Goal: Navigation & Orientation: Understand site structure

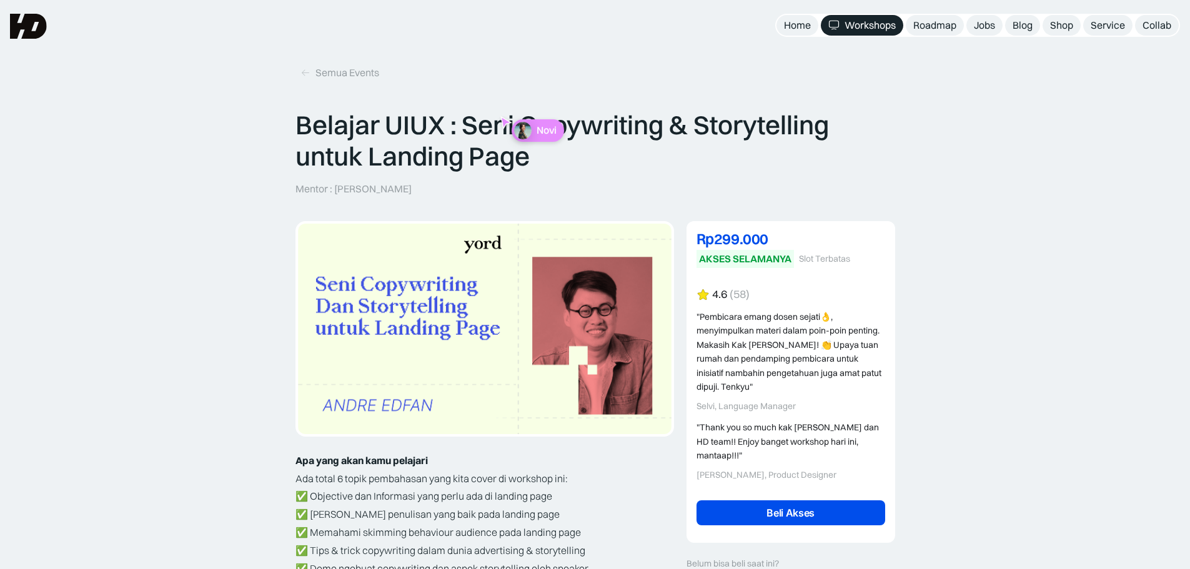
click at [852, 27] on div "Workshops" at bounding box center [869, 25] width 51 height 13
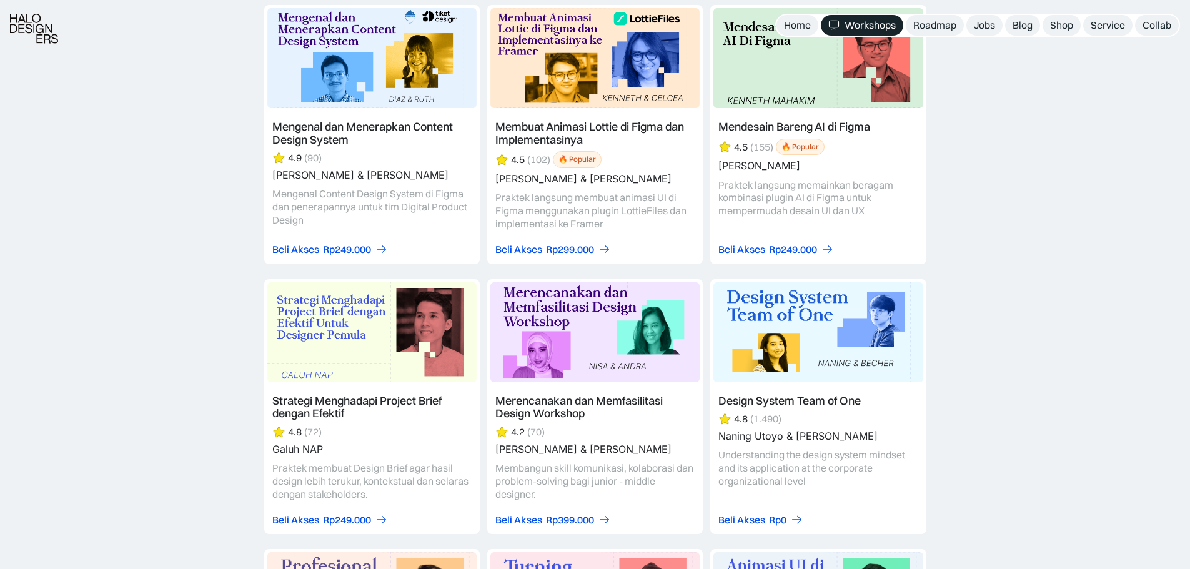
scroll to position [3809, 0]
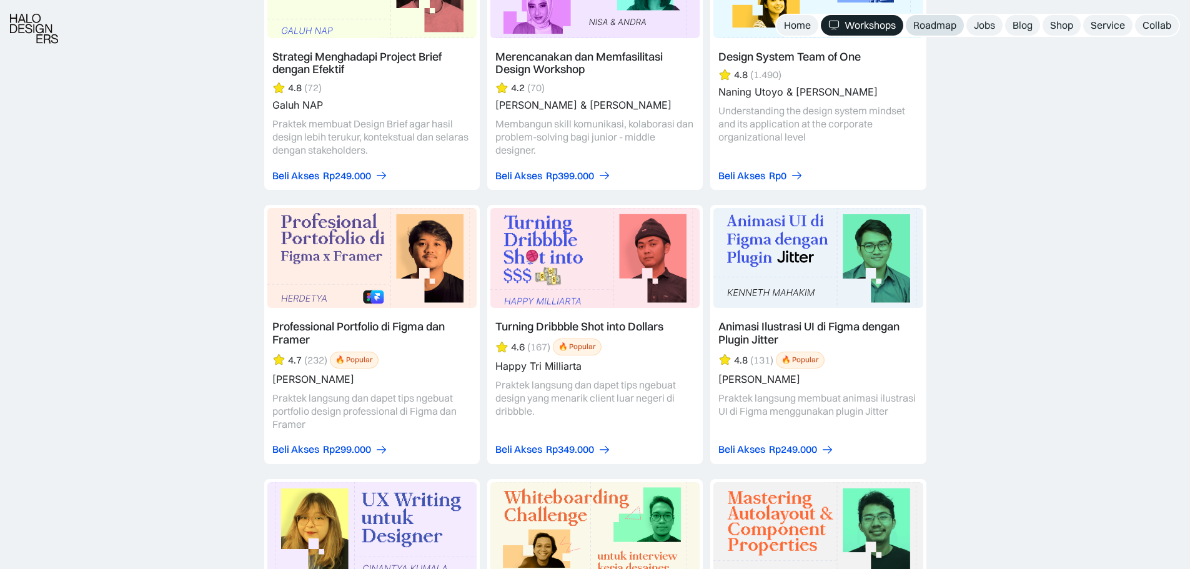
click at [949, 29] on div "Roadmap" at bounding box center [934, 25] width 43 height 13
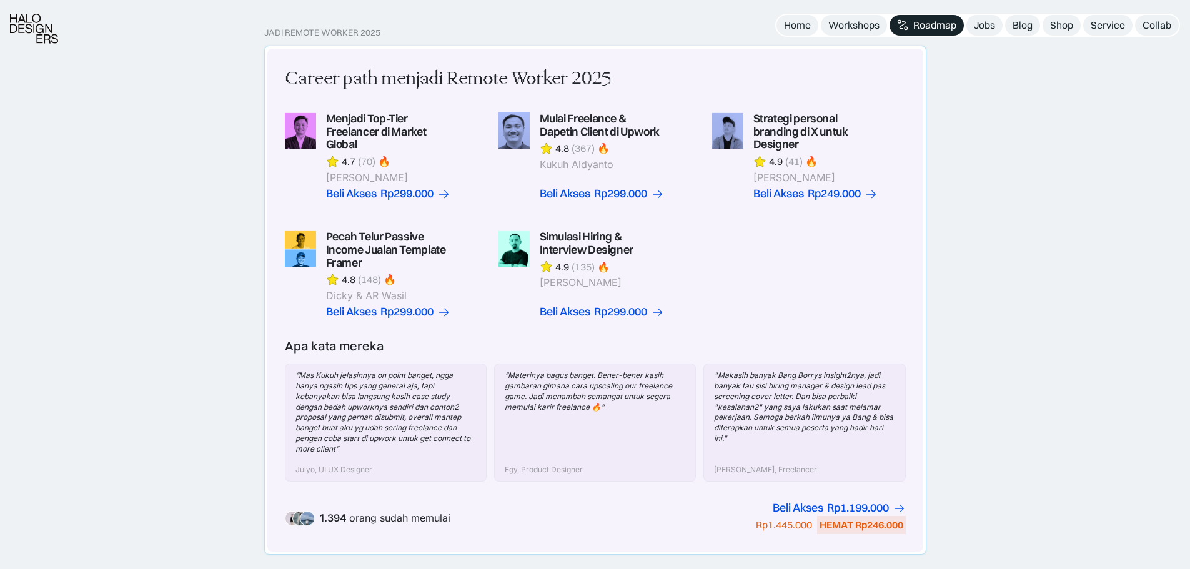
scroll to position [437, 0]
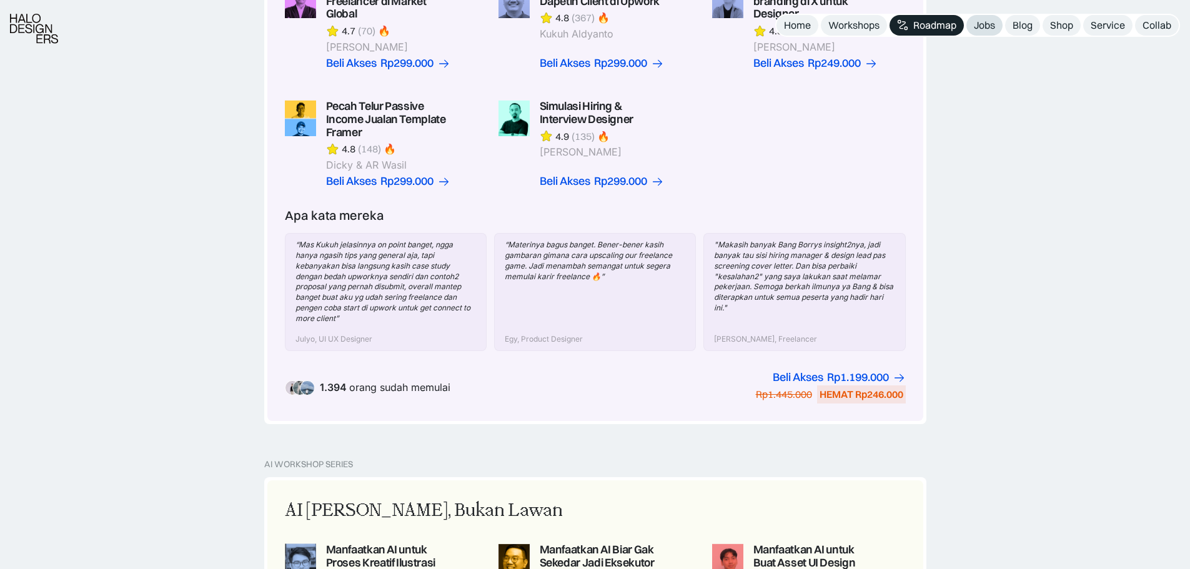
click at [982, 28] on div "Jobs" at bounding box center [984, 25] width 21 height 13
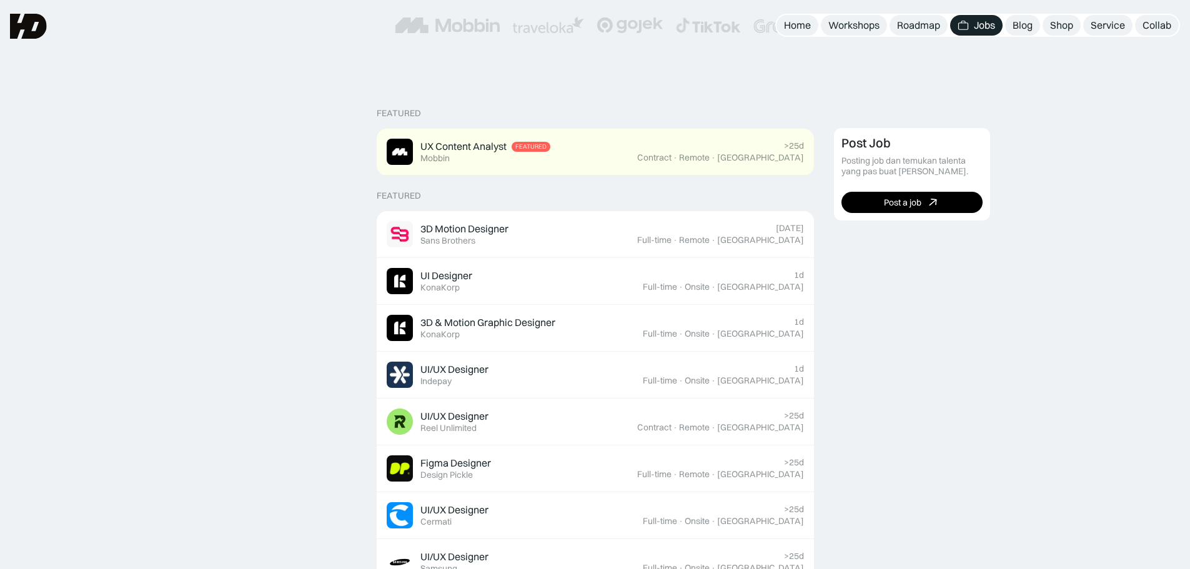
scroll to position [77, 0]
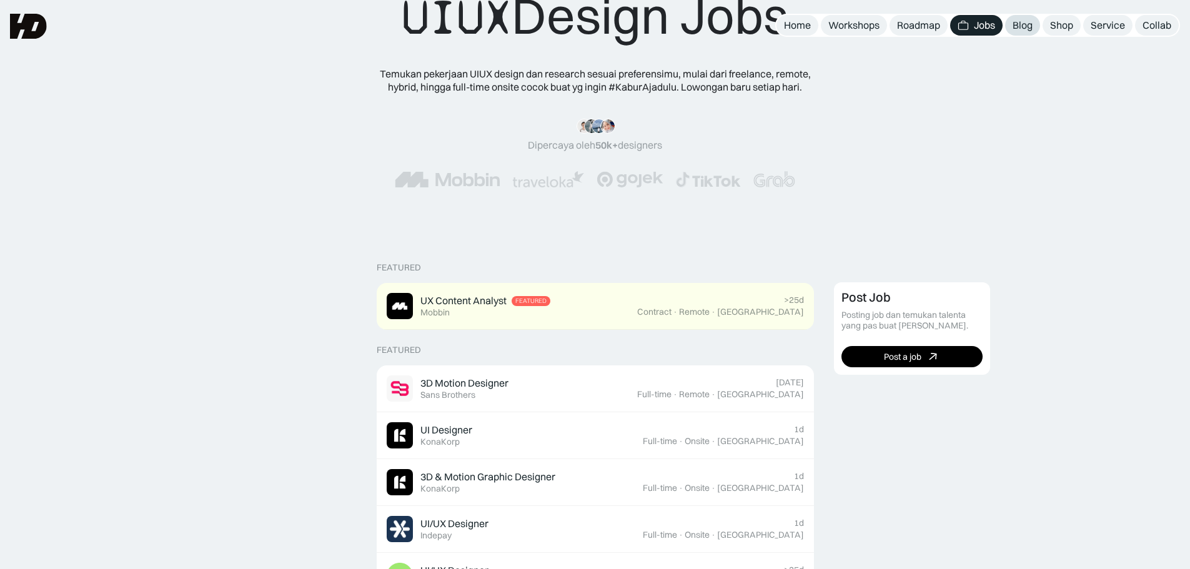
click at [1024, 27] on div "Blog" at bounding box center [1022, 25] width 20 height 13
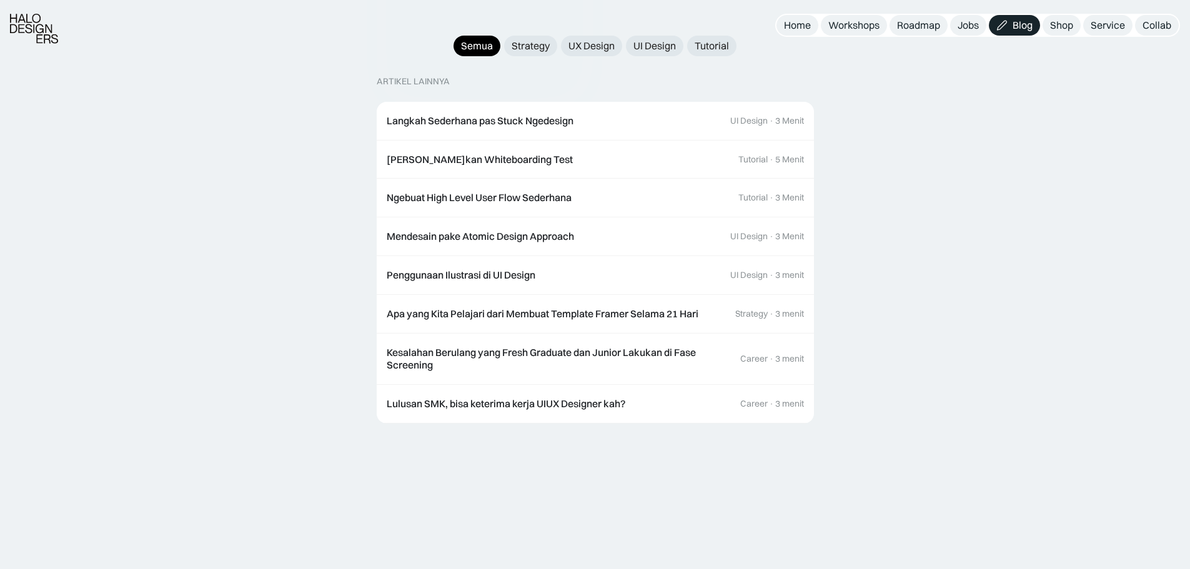
scroll to position [1311, 0]
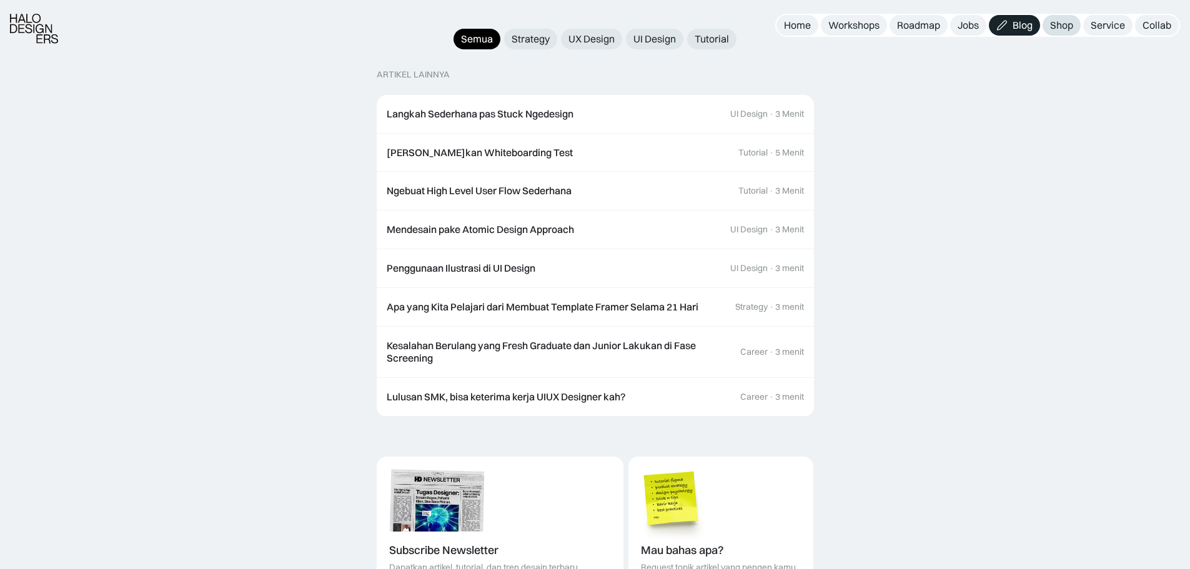
click at [1066, 26] on div "Shop" at bounding box center [1061, 25] width 23 height 13
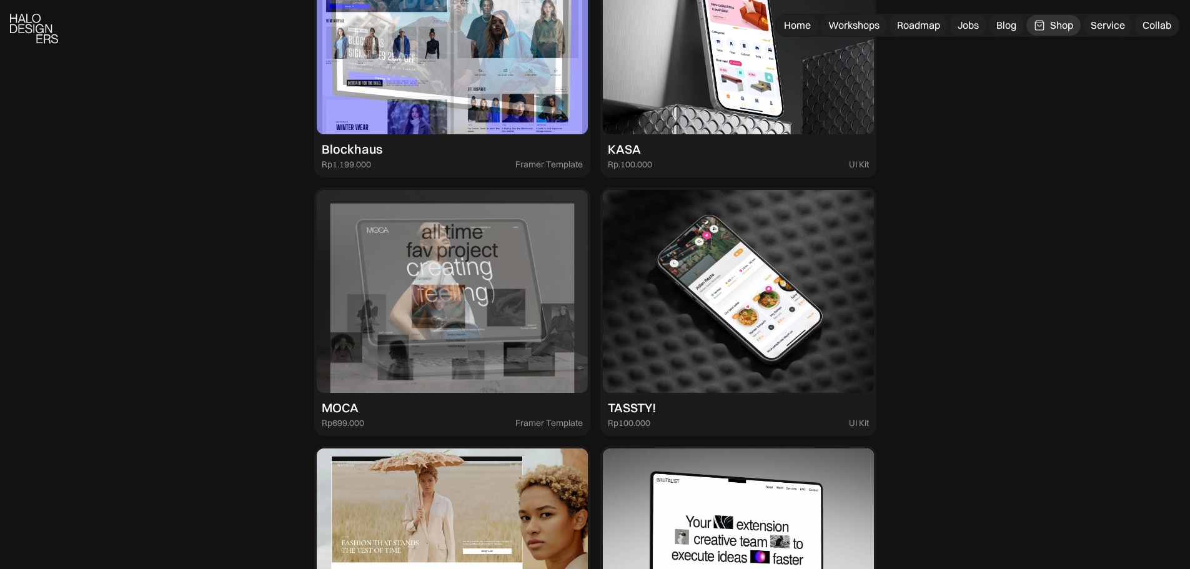
scroll to position [1998, 0]
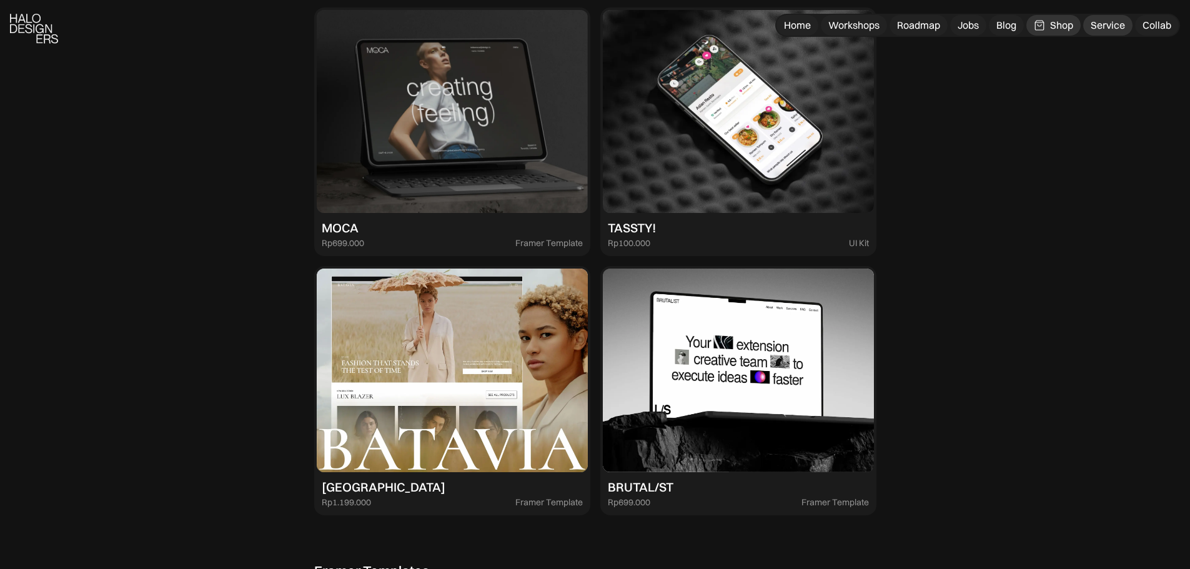
click at [1098, 25] on div "Service" at bounding box center [1107, 25] width 34 height 13
click at [1168, 26] on div "Collab" at bounding box center [1156, 25] width 29 height 13
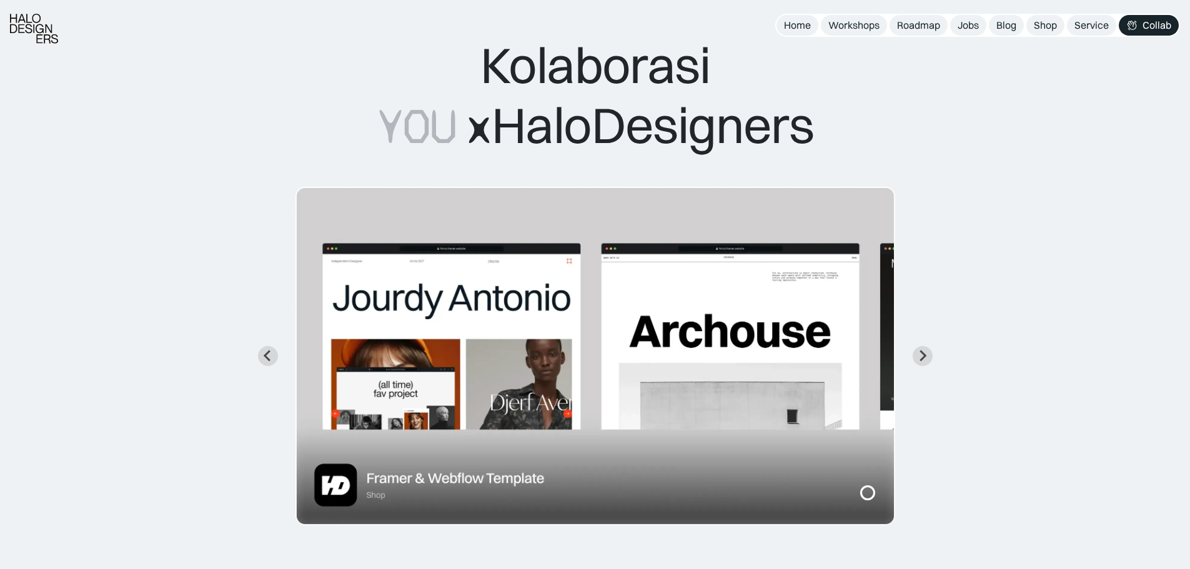
scroll to position [250, 0]
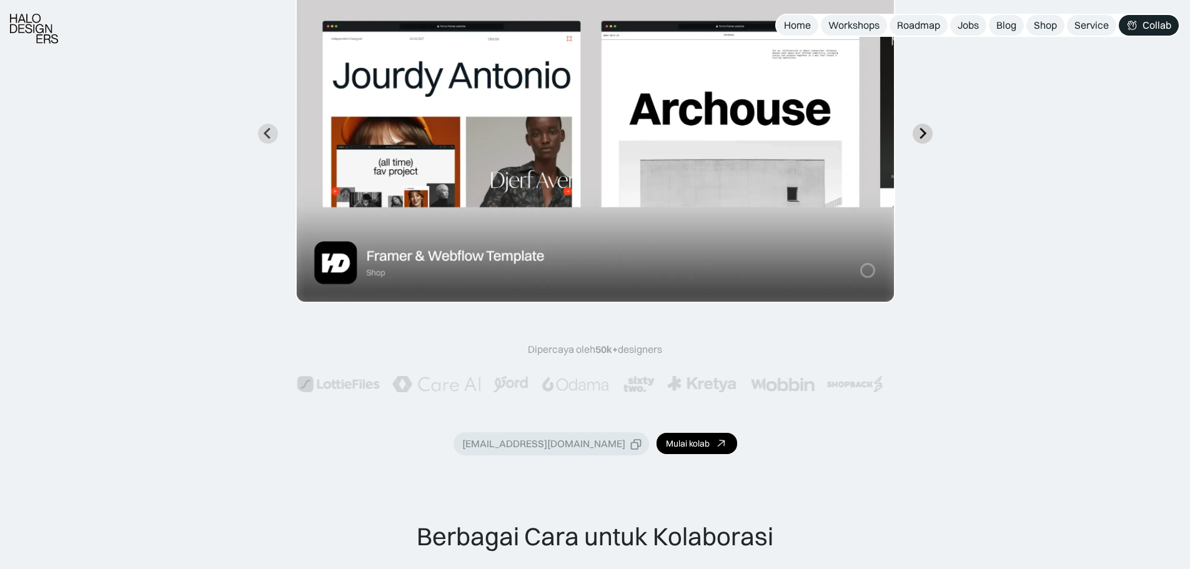
click at [931, 137] on button "Next slide" at bounding box center [922, 134] width 20 height 20
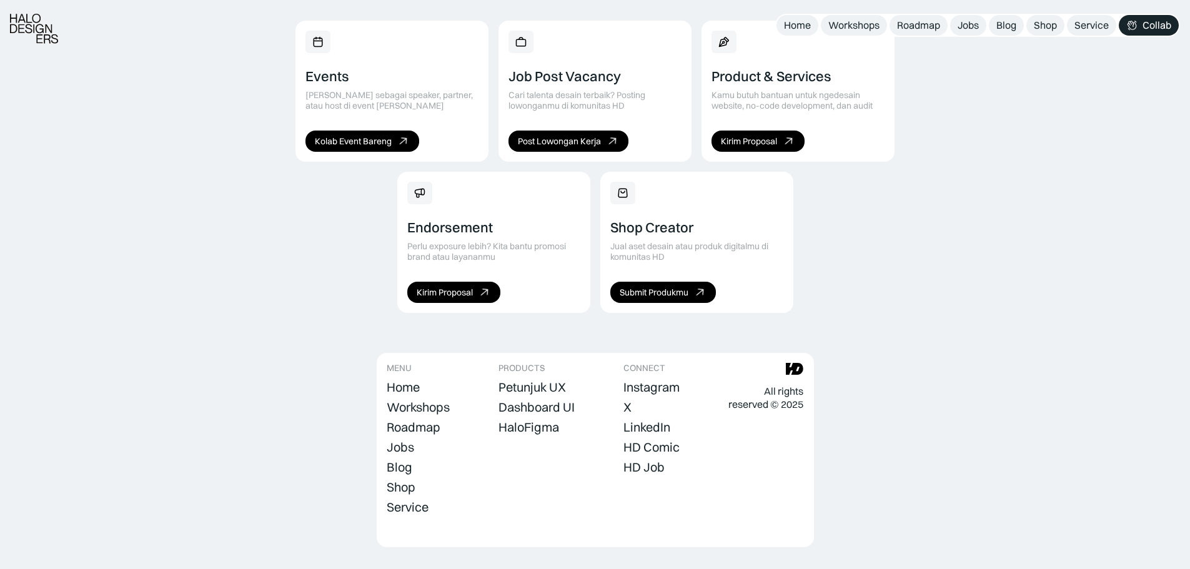
scroll to position [861, 0]
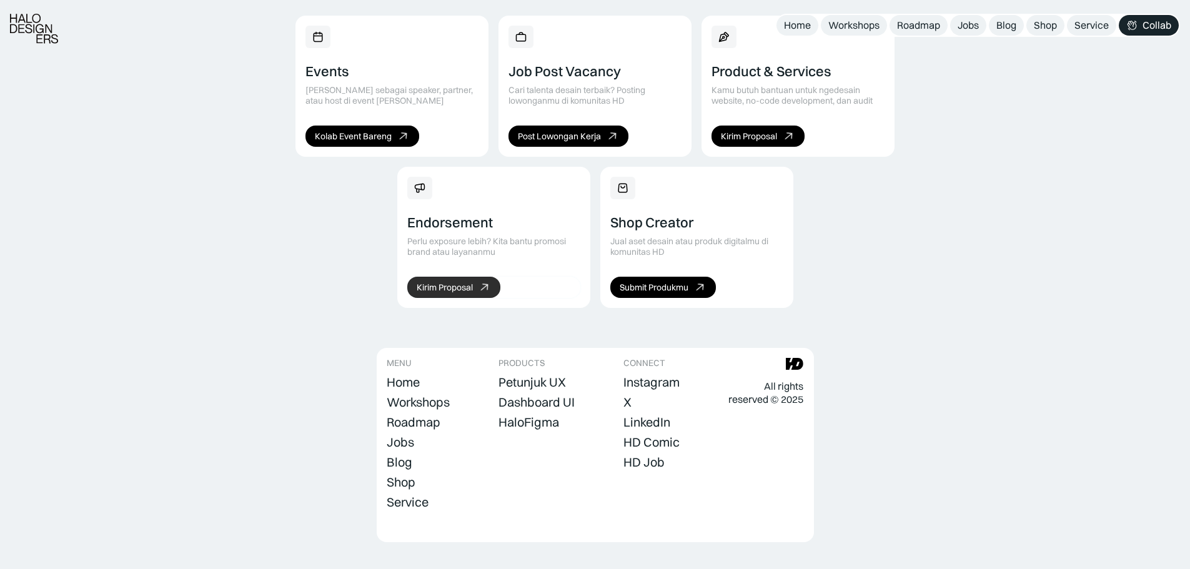
click at [475, 277] on link "Kirim Proposal" at bounding box center [453, 287] width 93 height 21
click at [873, 212] on div "Events Kolab sebagai speaker, partner, atau host di event seru kita Kolab Event…" at bounding box center [594, 162] width 599 height 292
click at [791, 27] on div "Home" at bounding box center [797, 25] width 27 height 13
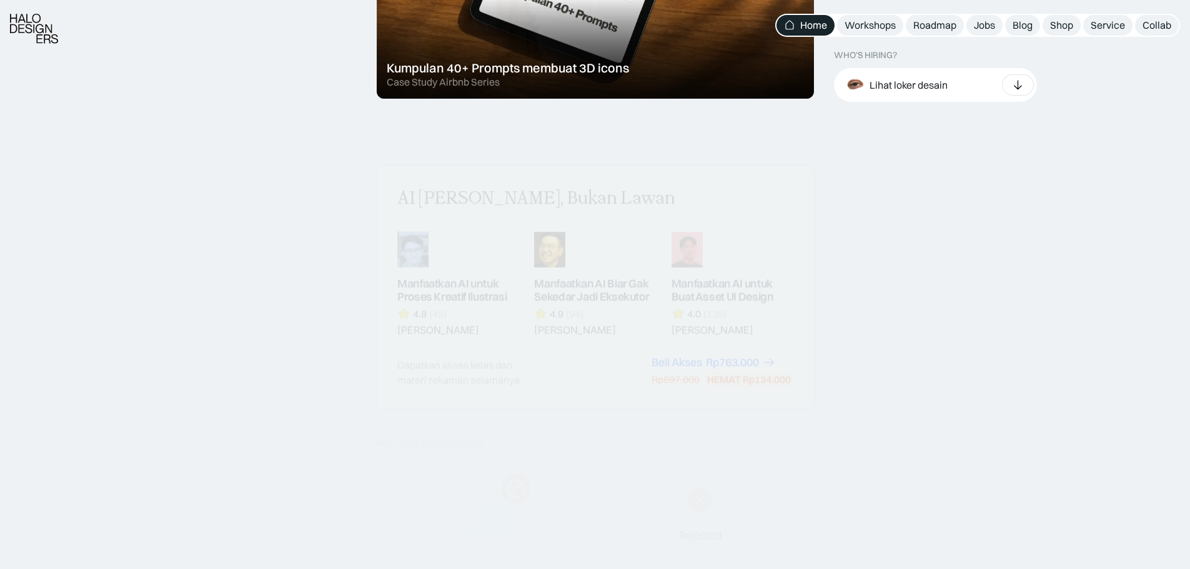
scroll to position [1499, 0]
